Goal: Information Seeking & Learning: Learn about a topic

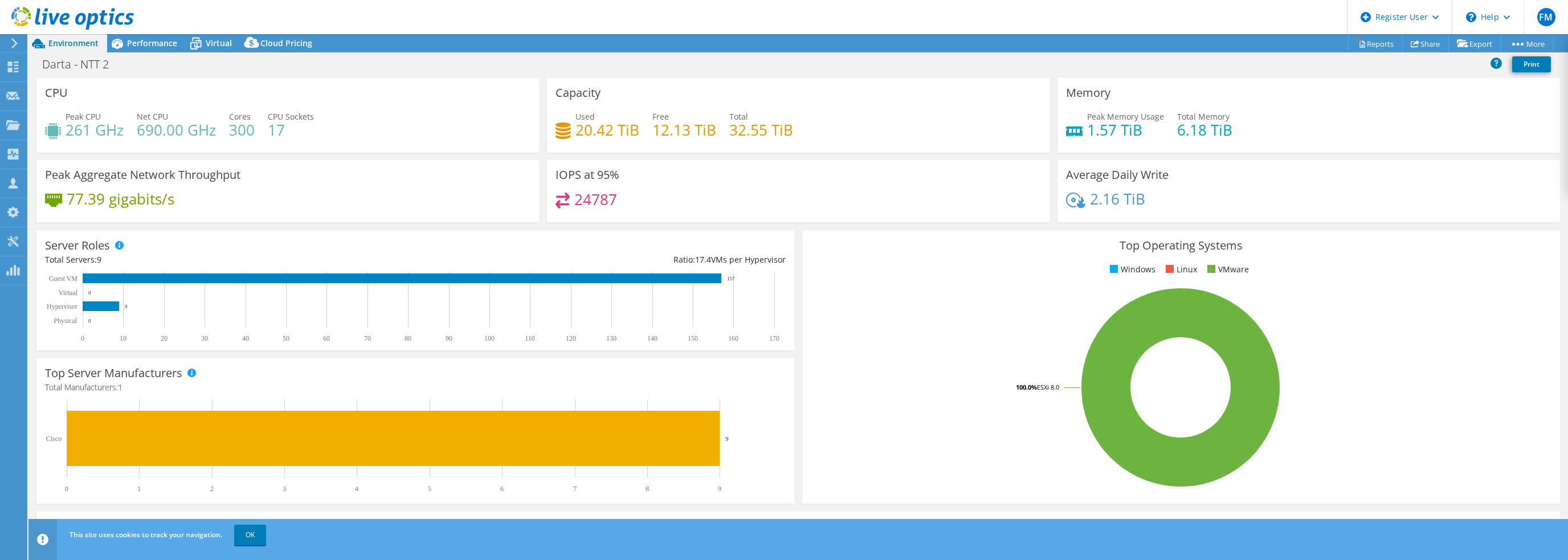
select select "USD"
click at [161, 41] on span "Performance" at bounding box center [152, 43] width 50 height 11
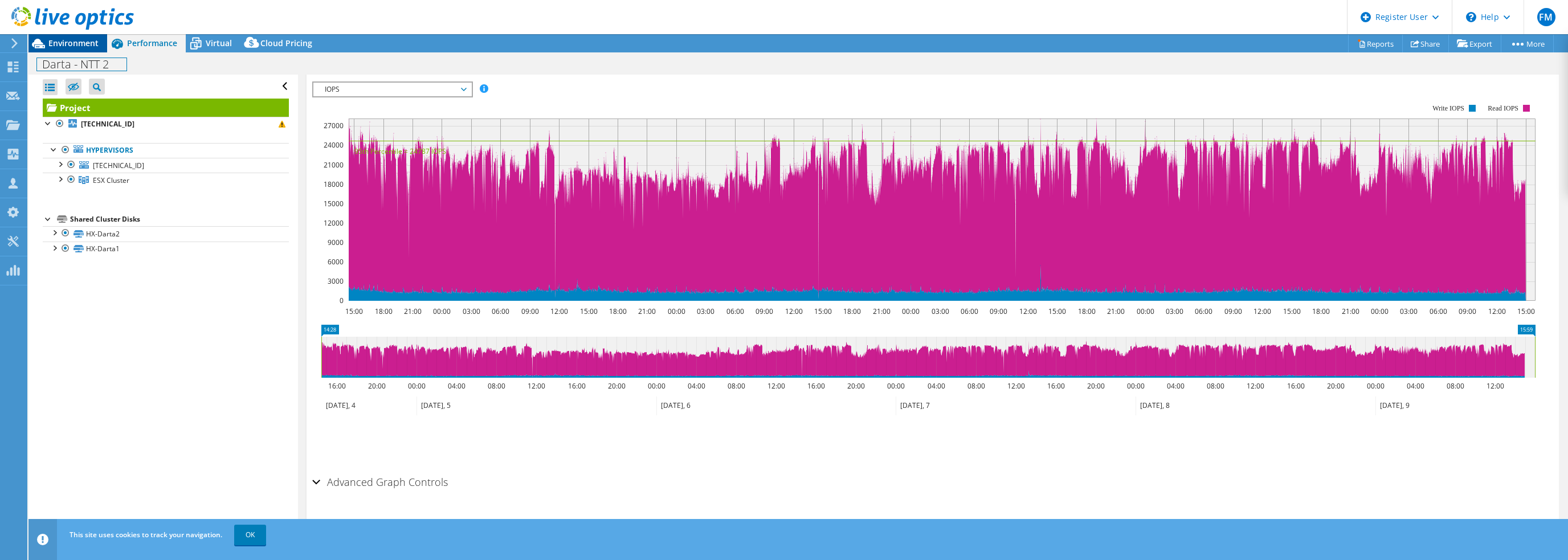
click at [80, 54] on div "Darta - NTT 2 Print" at bounding box center [797, 64] width 1539 height 21
click at [87, 45] on span "Environment" at bounding box center [73, 43] width 50 height 11
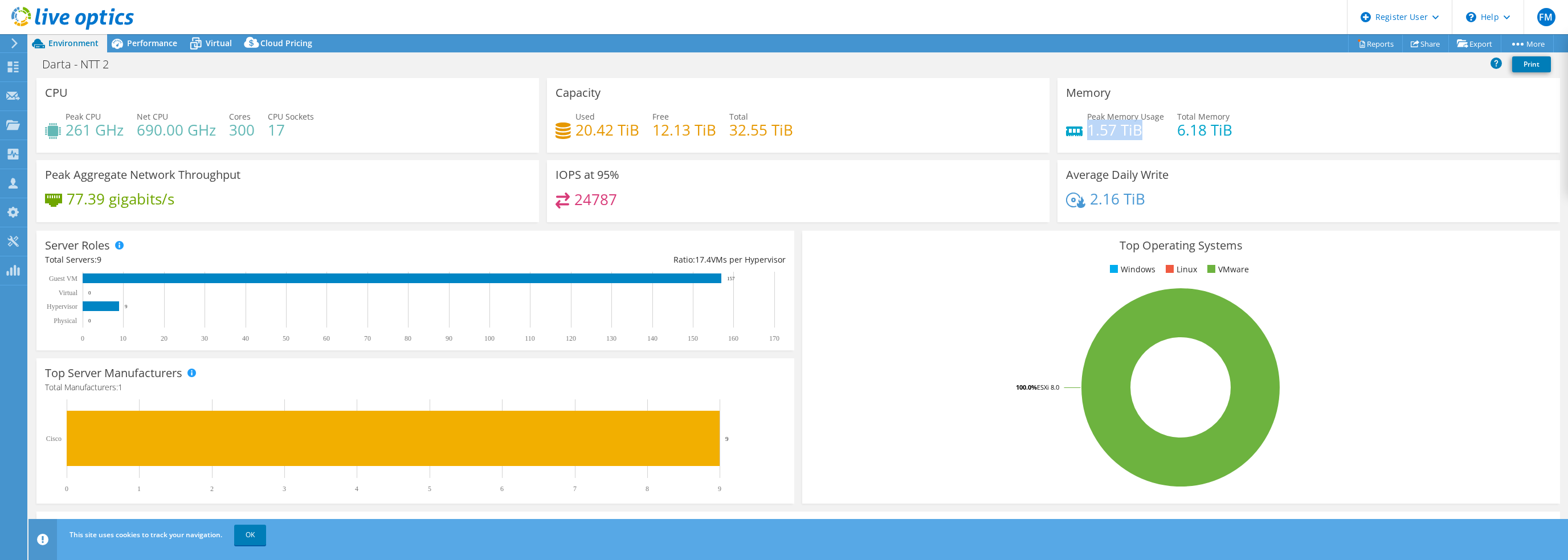
drag, startPoint x: 1084, startPoint y: 127, endPoint x: 1137, endPoint y: 132, distance: 53.2
click at [1137, 132] on h4 "1.57 TiB" at bounding box center [1125, 130] width 77 height 12
click at [136, 46] on span "Performance" at bounding box center [152, 43] width 50 height 11
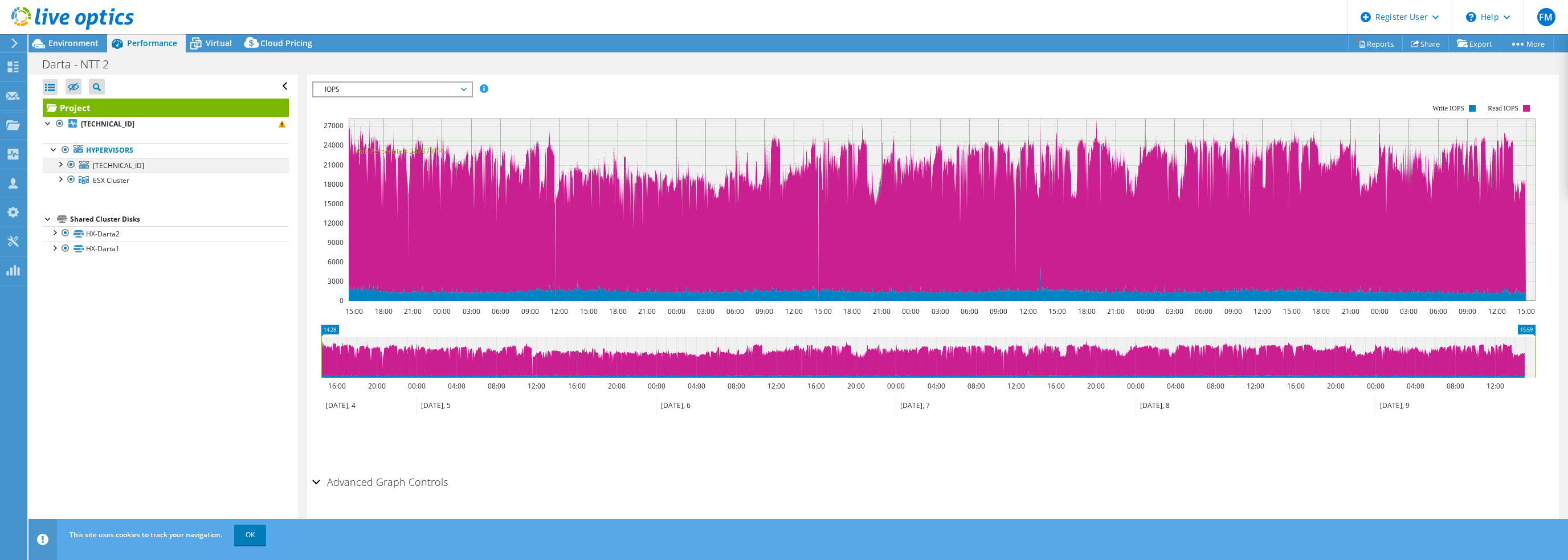
click at [59, 160] on div at bounding box center [60, 163] width 11 height 11
click at [60, 209] on div at bounding box center [60, 208] width 11 height 11
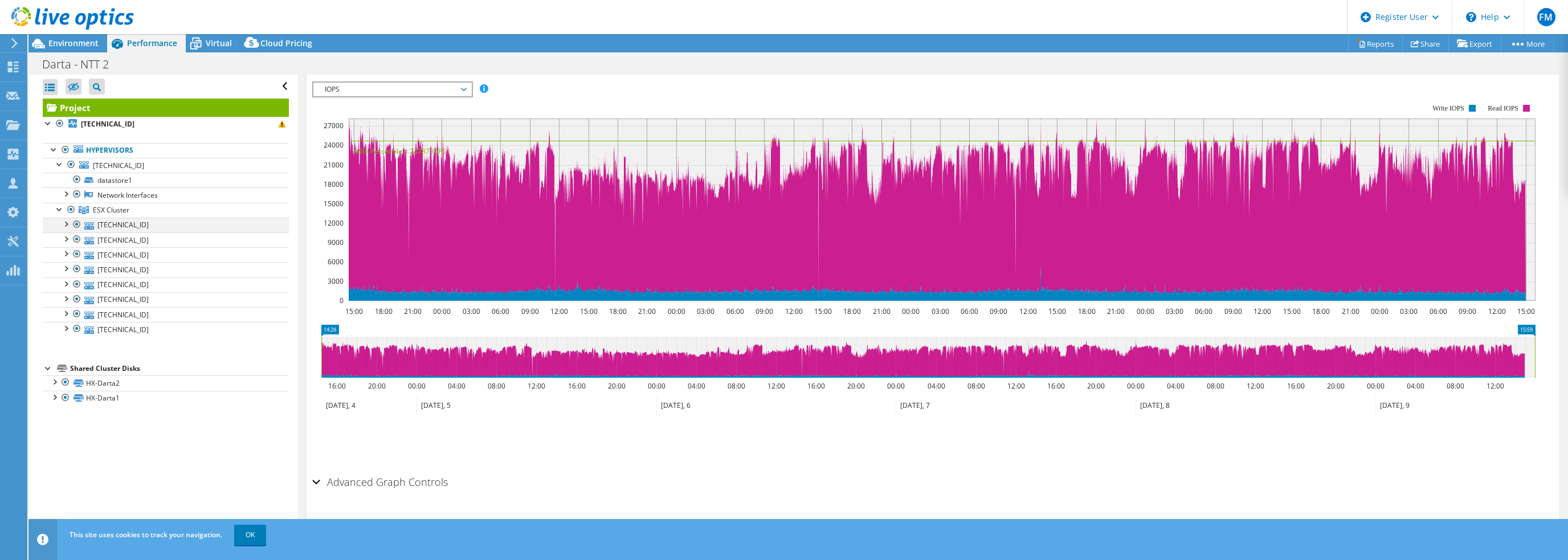
click at [66, 223] on div at bounding box center [65, 223] width 11 height 11
click at [65, 298] on div at bounding box center [65, 297] width 11 height 11
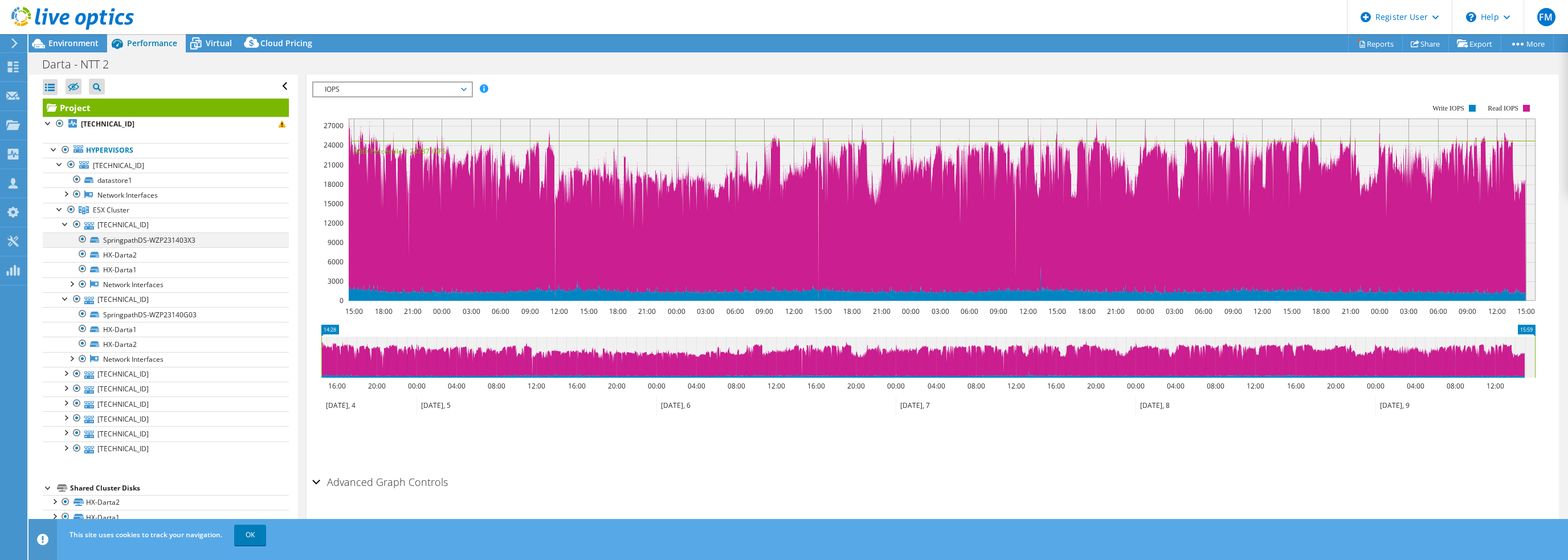
click at [82, 238] on div at bounding box center [82, 239] width 11 height 14
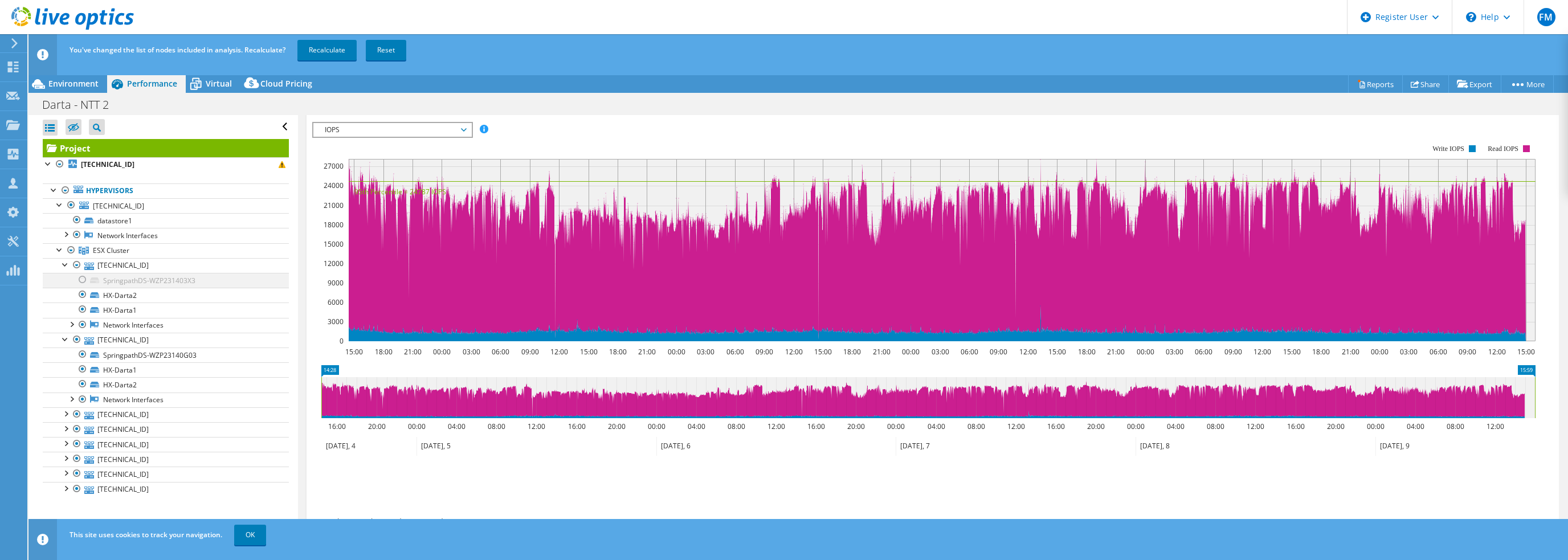
click at [85, 278] on div at bounding box center [82, 279] width 11 height 14
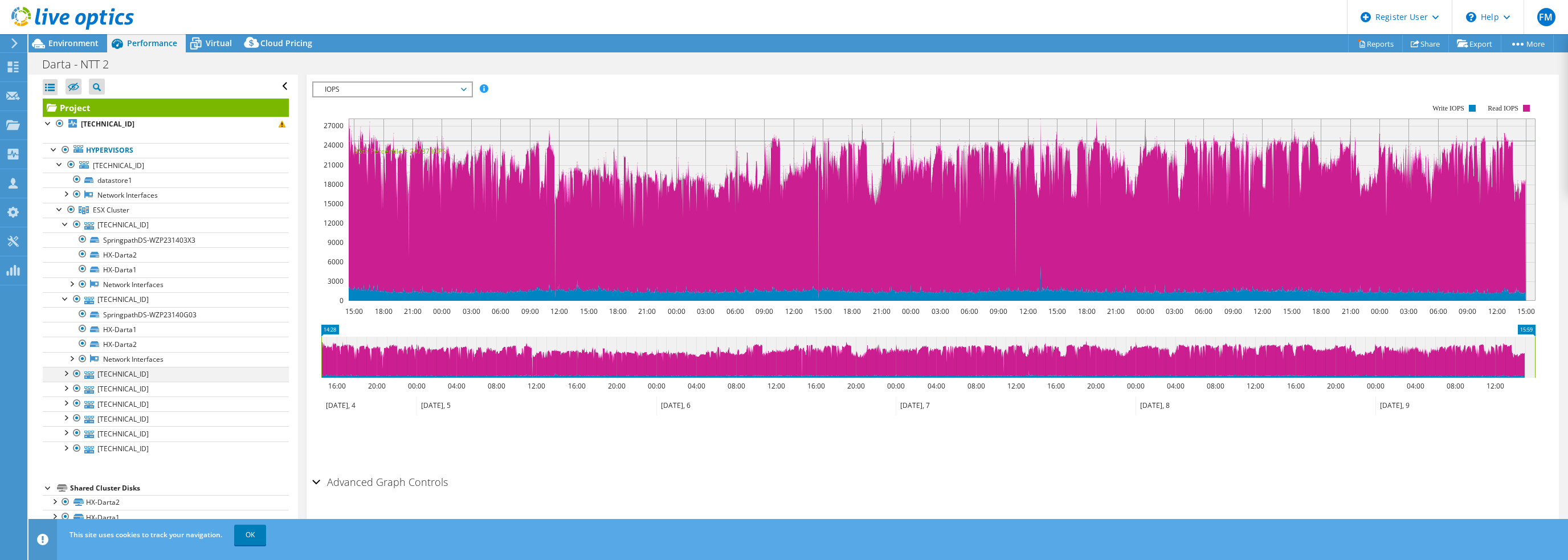
click at [63, 371] on div at bounding box center [65, 372] width 11 height 11
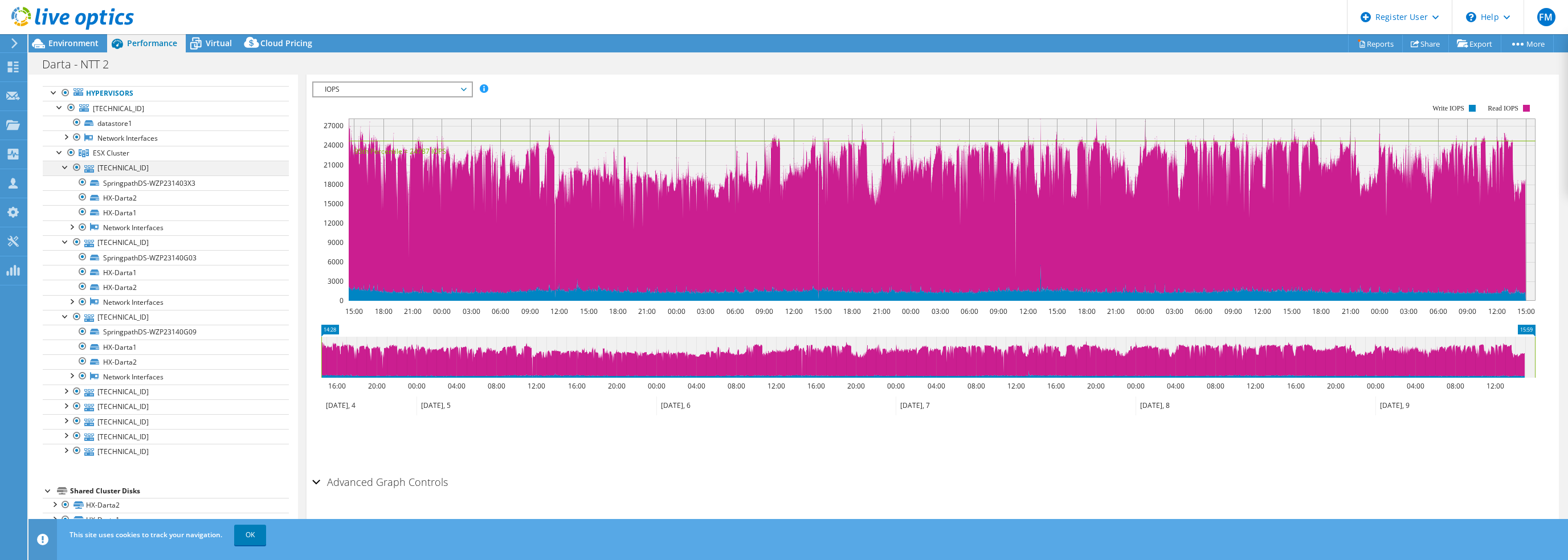
scroll to position [57, 0]
click at [67, 389] on div at bounding box center [65, 390] width 11 height 11
click at [59, 150] on div at bounding box center [60, 151] width 11 height 11
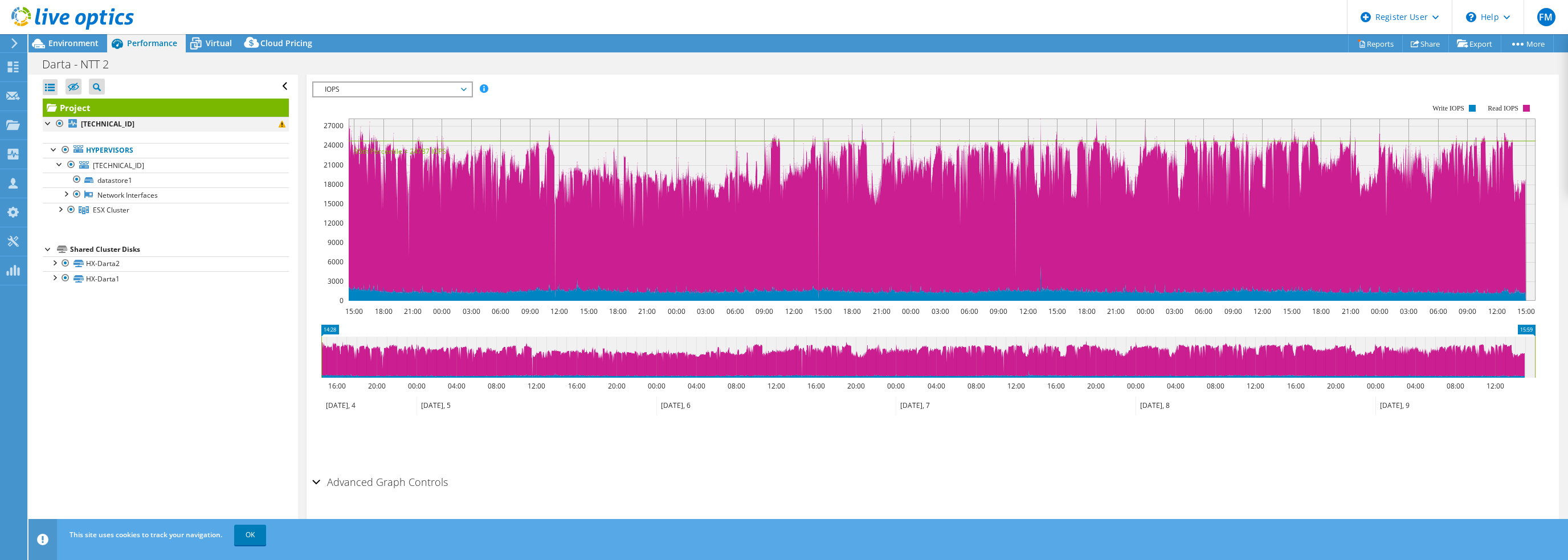
scroll to position [0, 0]
click at [58, 165] on div at bounding box center [60, 163] width 11 height 11
click at [55, 36] on div at bounding box center [67, 19] width 134 height 38
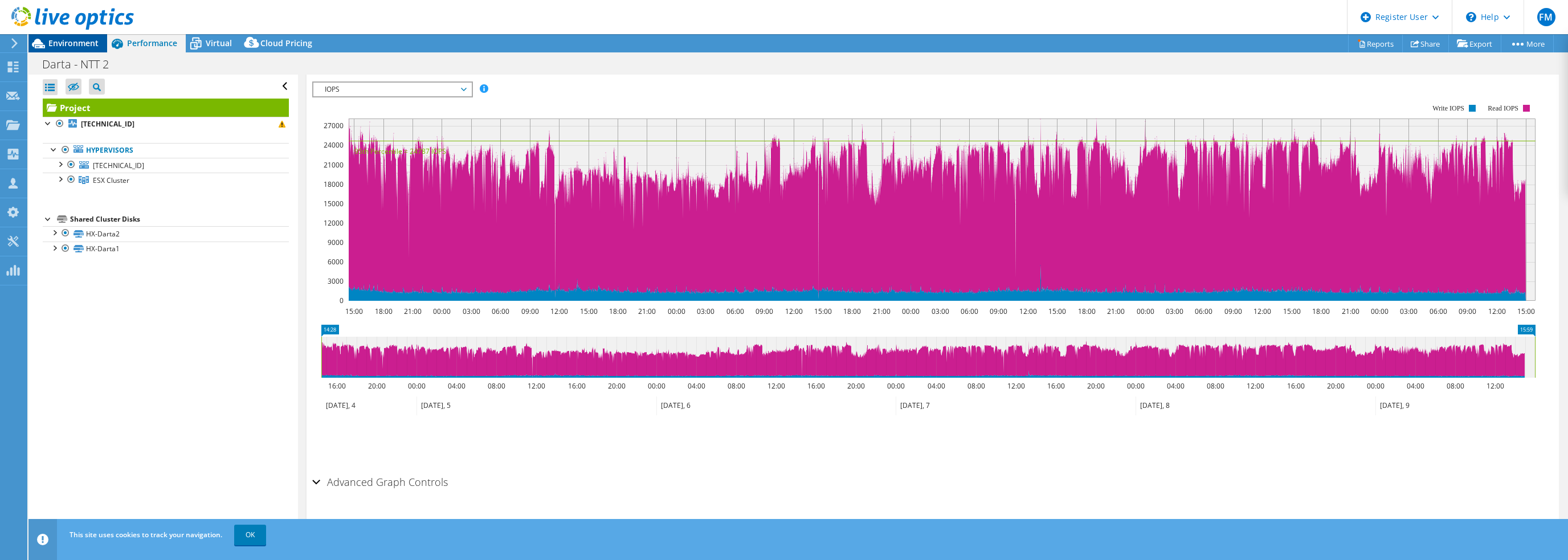
click at [94, 48] on div "Environment" at bounding box center [67, 43] width 79 height 18
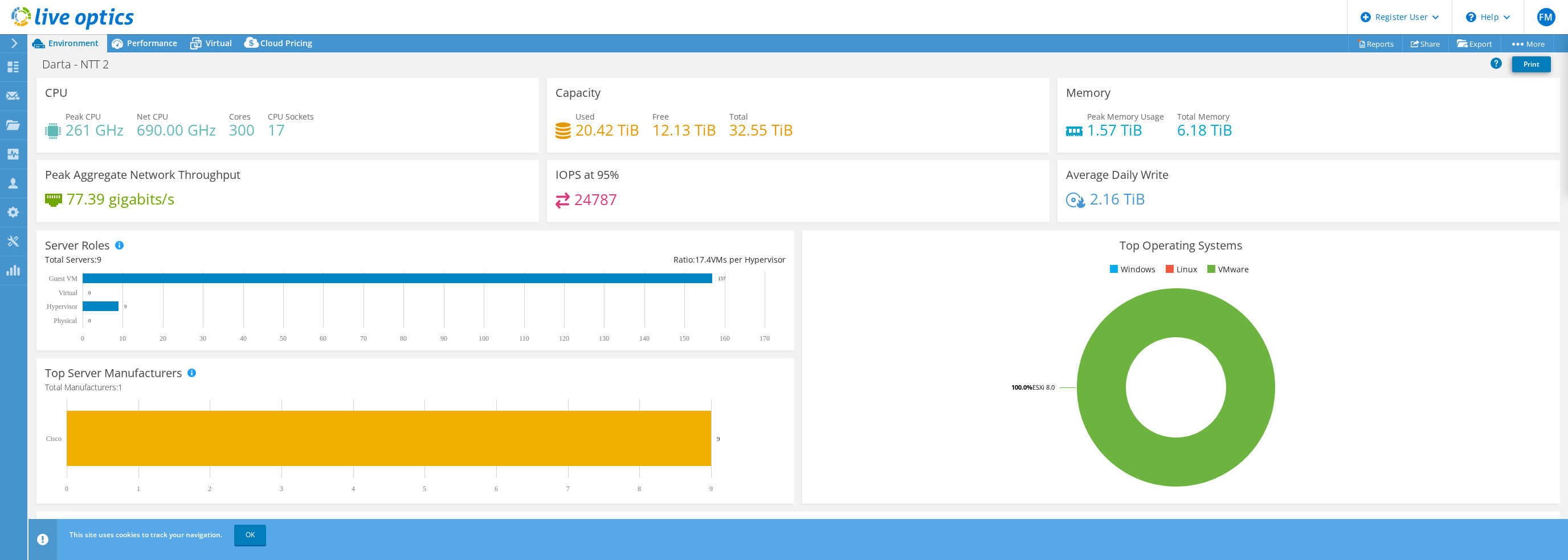
select select "USD"
